Goal: Information Seeking & Learning: Learn about a topic

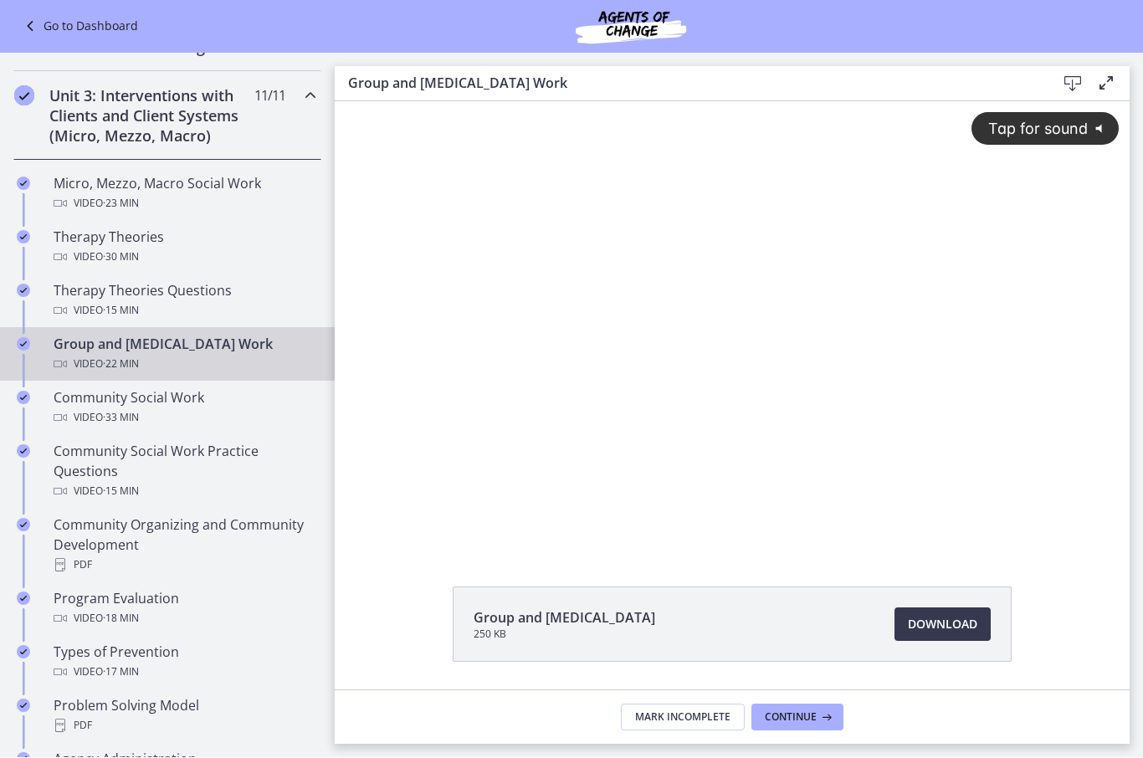
click at [1031, 120] on span "Tap for sound" at bounding box center [1030, 129] width 115 height 18
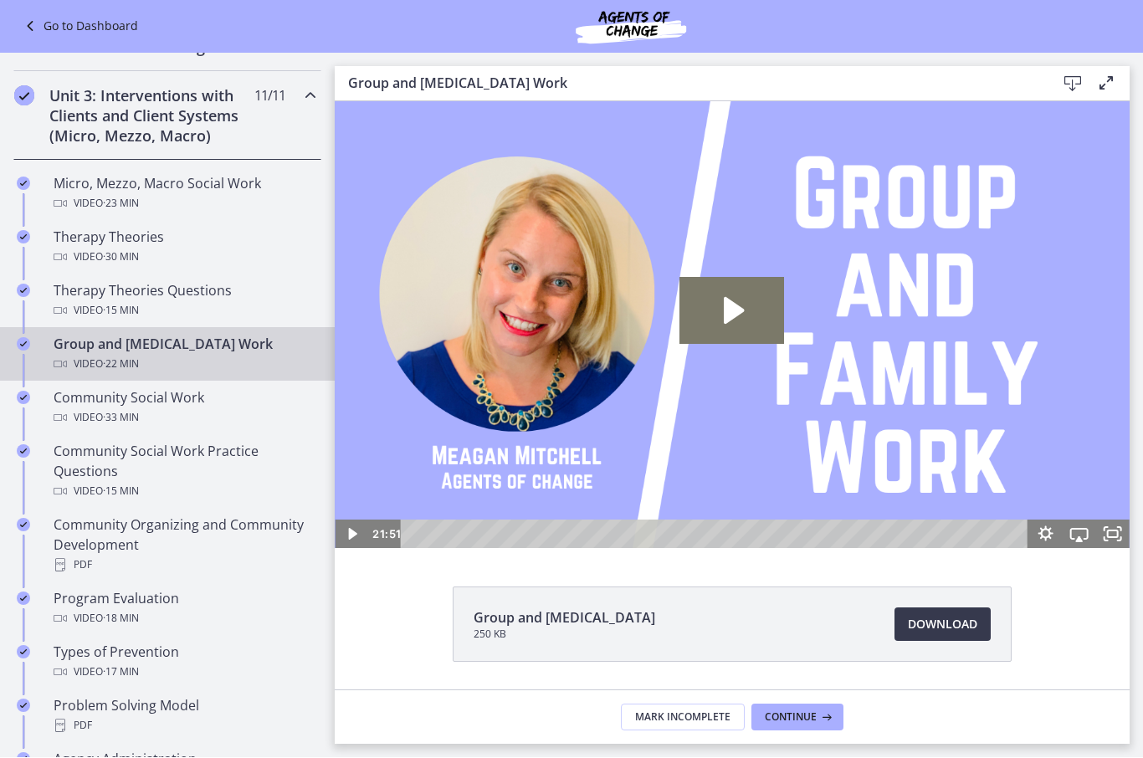
click at [86, 404] on div "Community Social Work Video · 33 min" at bounding box center [184, 408] width 261 height 40
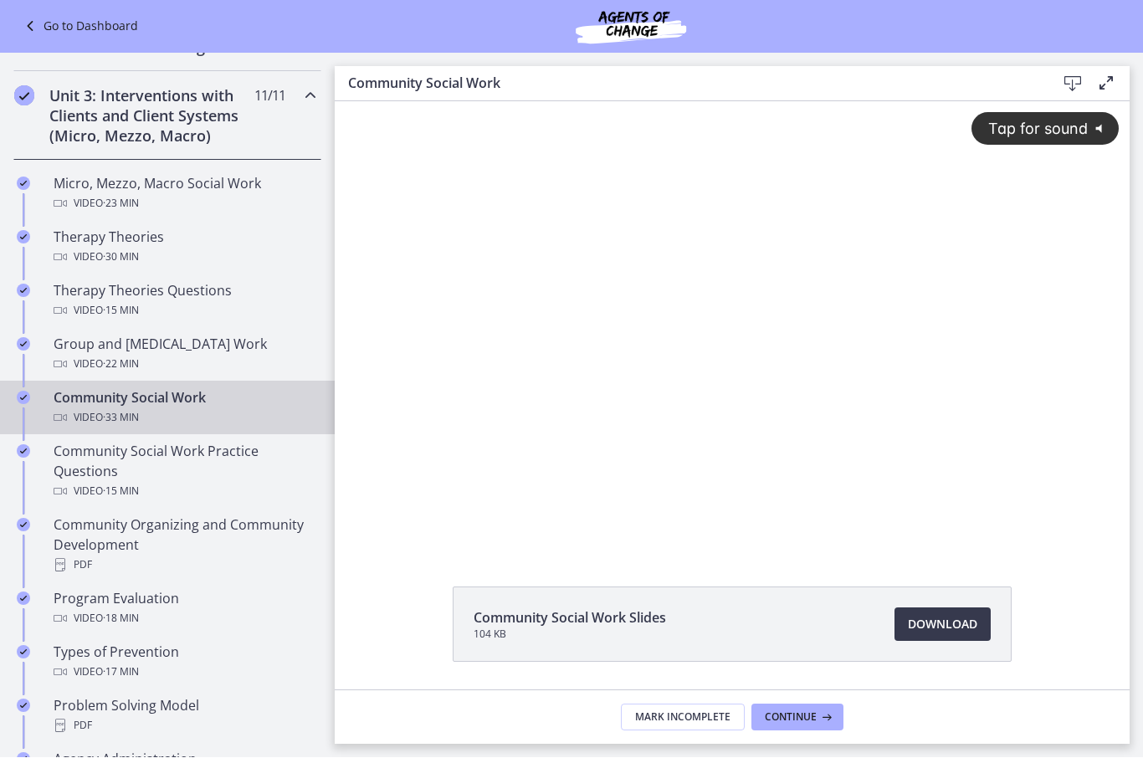
click at [1008, 133] on span "Tap for sound" at bounding box center [1030, 129] width 115 height 18
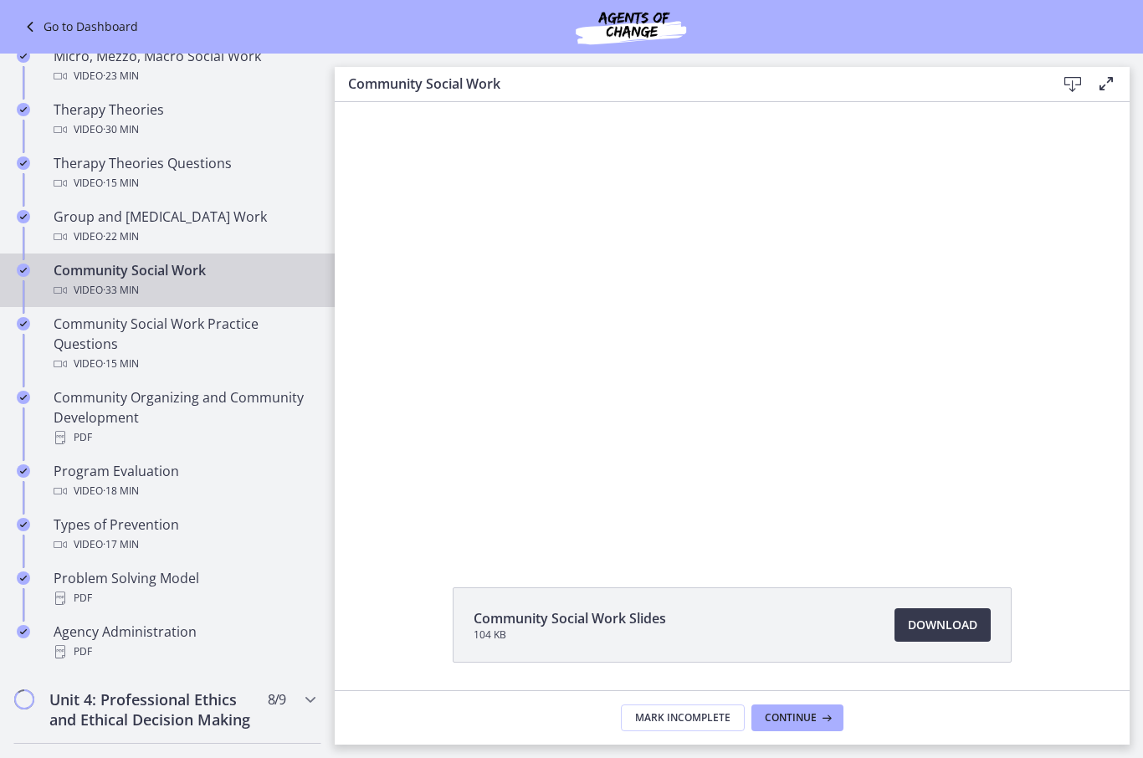
scroll to position [710, 0]
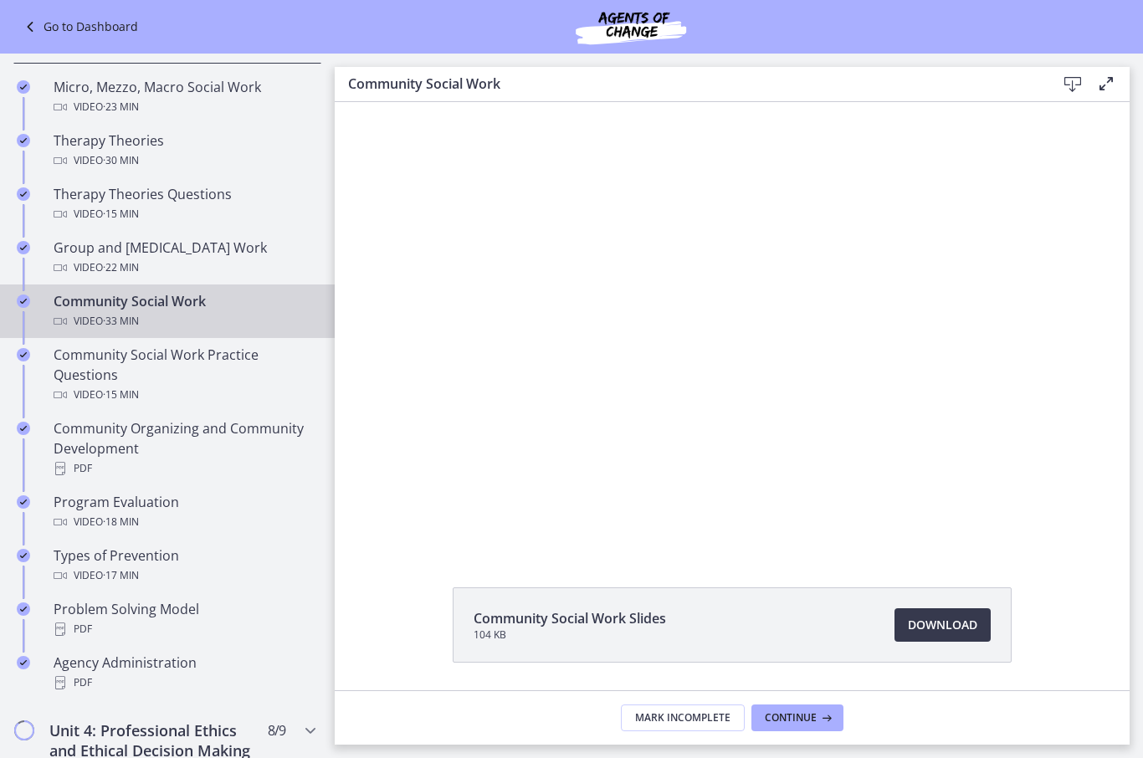
click at [703, 323] on div at bounding box center [732, 325] width 795 height 447
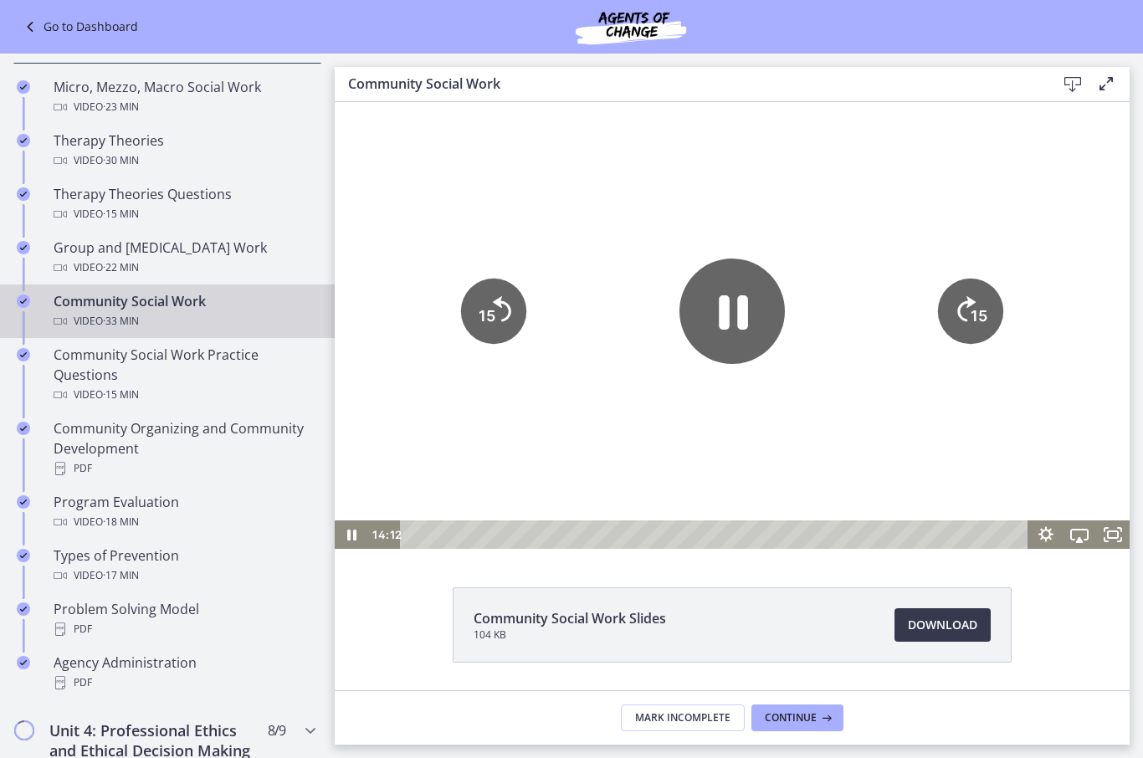
click at [737, 304] on icon "Pause" at bounding box center [732, 312] width 29 height 34
click at [693, 292] on icon "Play Video" at bounding box center [732, 311] width 94 height 94
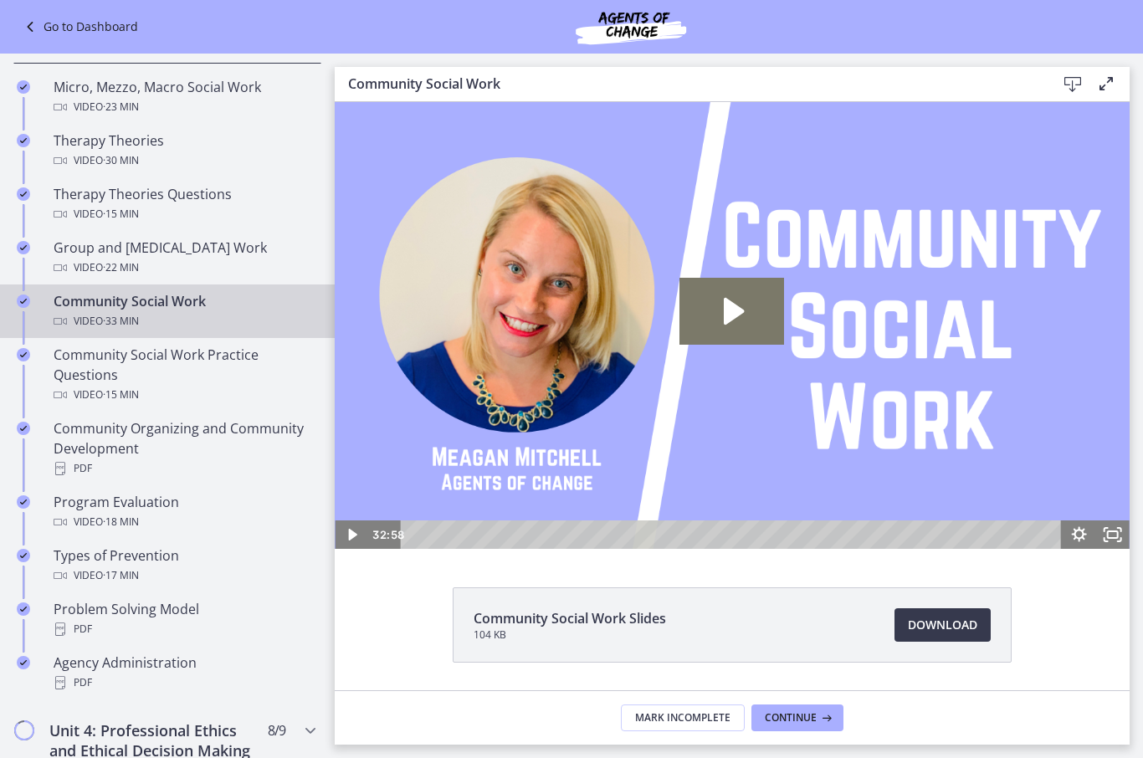
scroll to position [0, 0]
click at [102, 372] on div "Community Social Work Practice Questions Video · 15 min" at bounding box center [184, 375] width 261 height 60
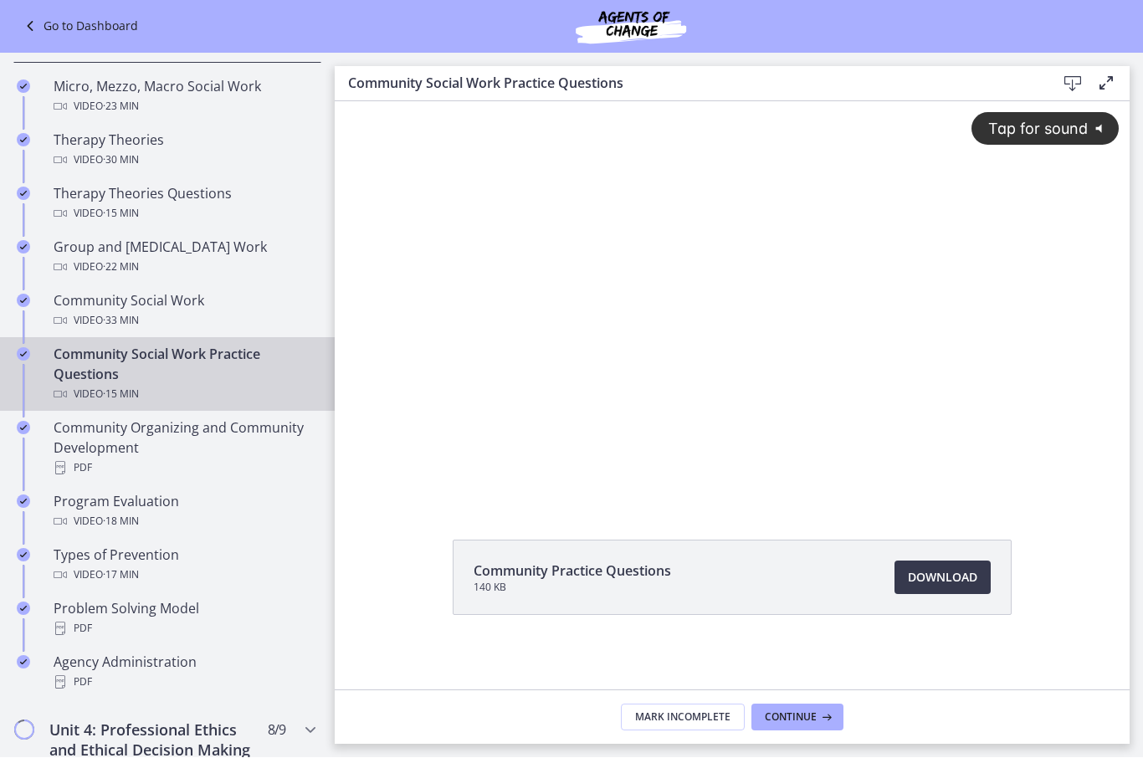
click at [1043, 126] on span "Tap for sound" at bounding box center [1030, 129] width 115 height 18
click at [483, 427] on div at bounding box center [732, 301] width 795 height 400
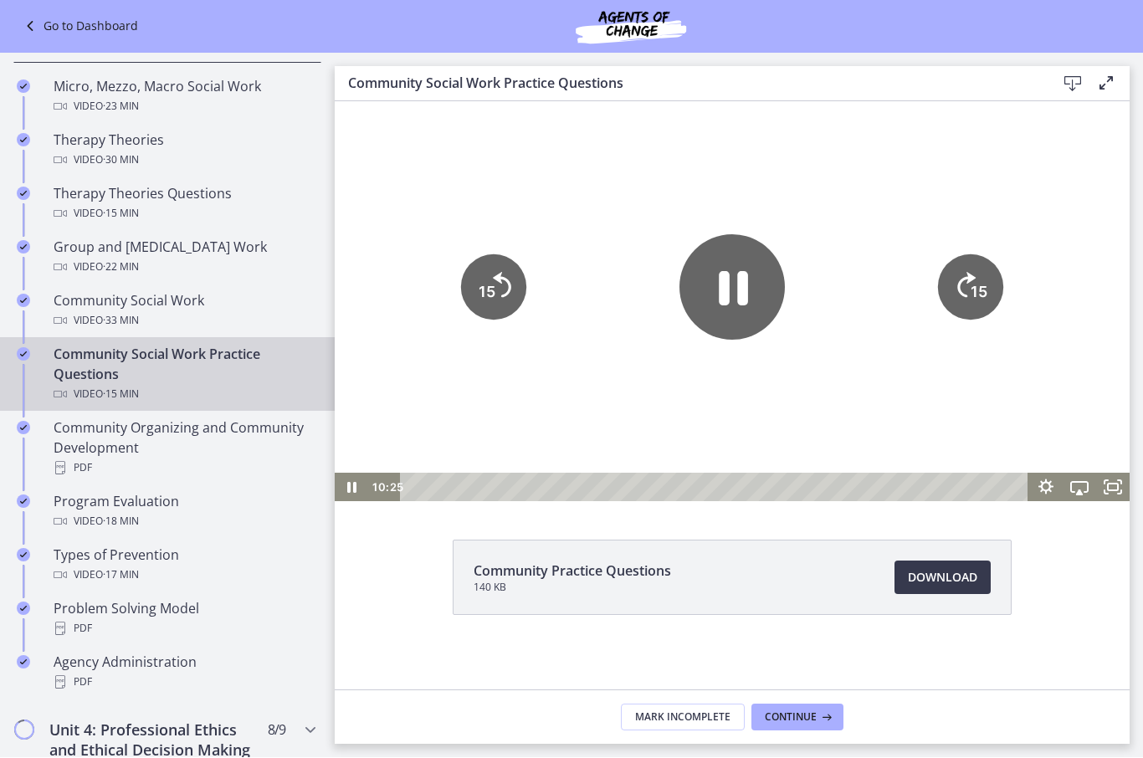
click at [722, 286] on icon "Pause" at bounding box center [732, 288] width 29 height 34
click at [730, 295] on icon "Play Video" at bounding box center [732, 286] width 24 height 33
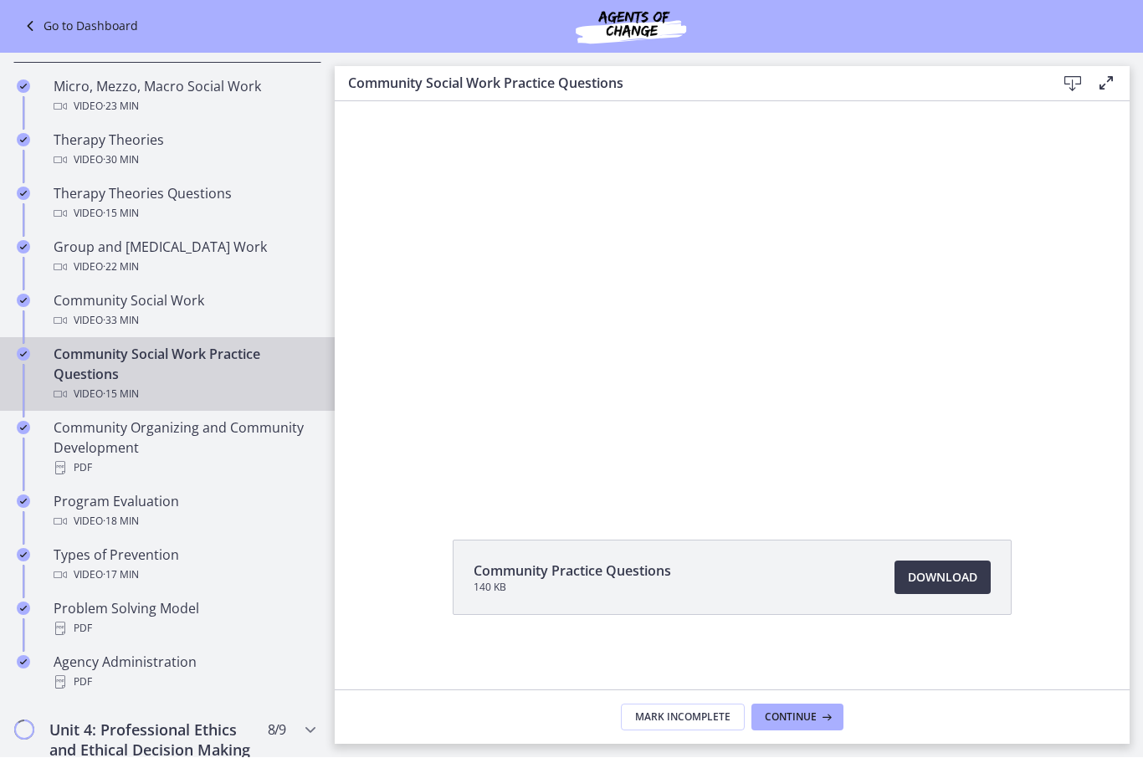
click at [536, 303] on div at bounding box center [732, 301] width 795 height 400
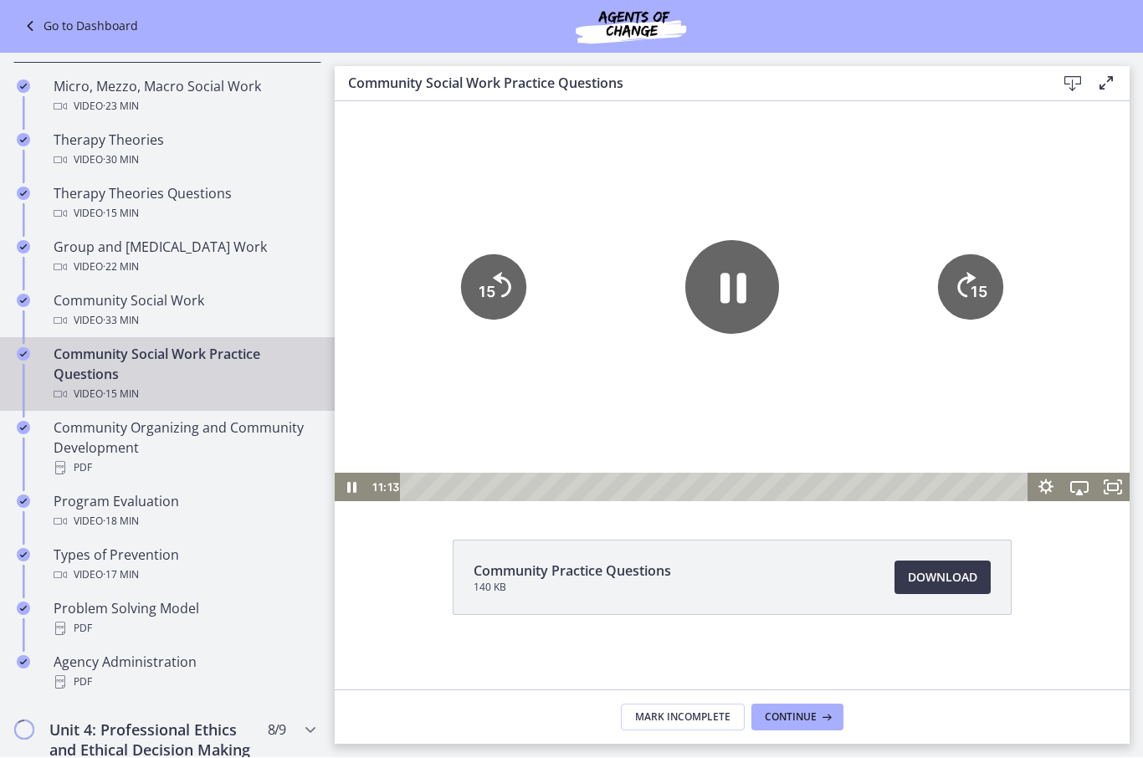
click at [728, 292] on icon "Pause" at bounding box center [733, 288] width 26 height 30
click at [701, 291] on icon "Play Video" at bounding box center [732, 287] width 94 height 94
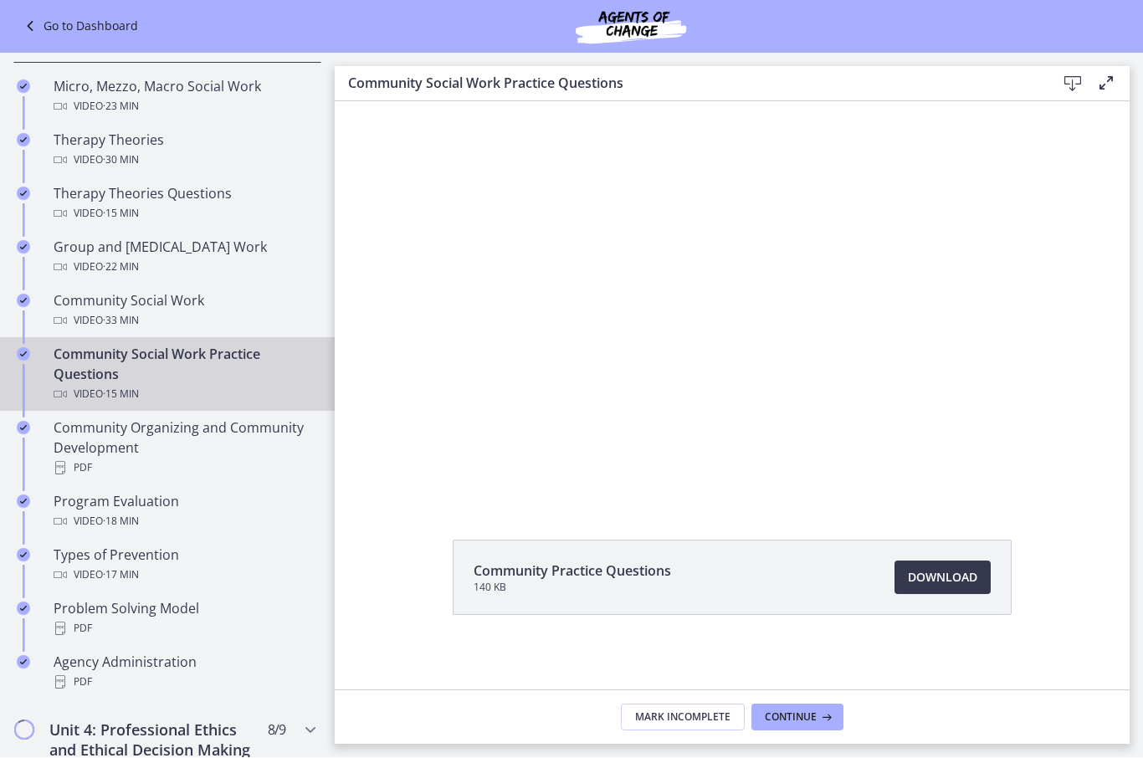
click at [720, 400] on div at bounding box center [732, 301] width 795 height 400
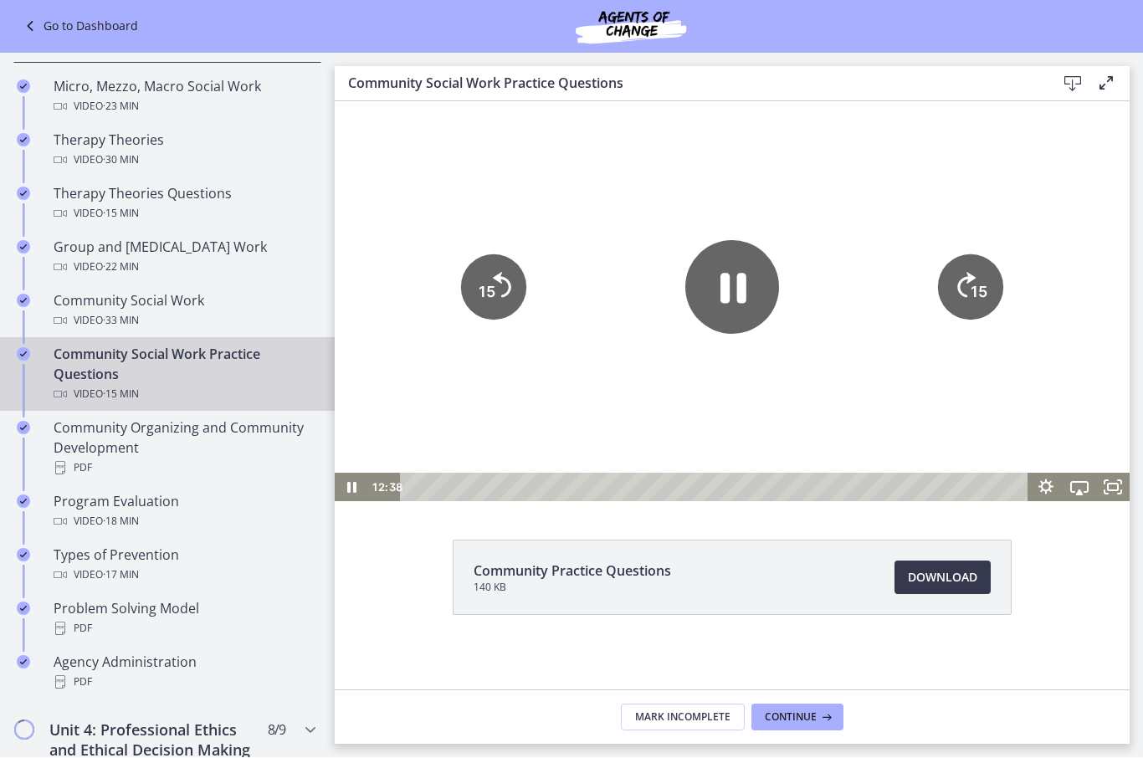
click at [734, 311] on icon "Pause" at bounding box center [732, 287] width 94 height 94
click at [715, 286] on icon "Play Video" at bounding box center [731, 286] width 105 height 105
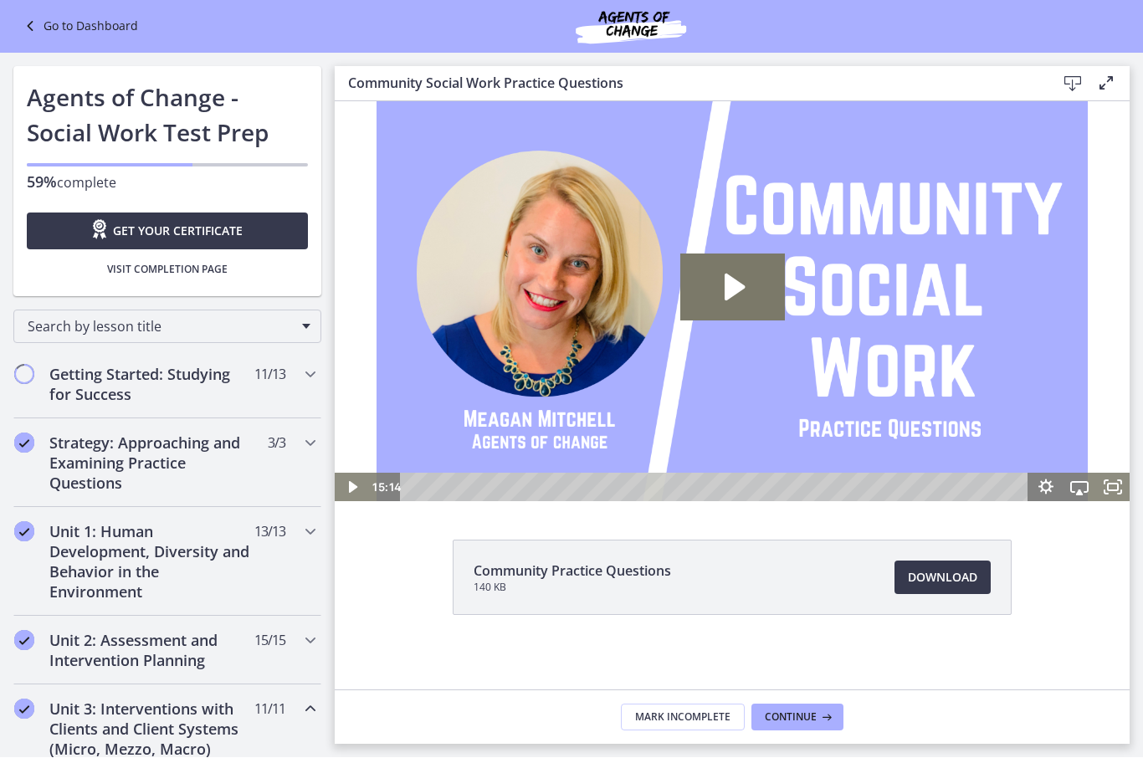
scroll to position [710, 0]
